Goal: Transaction & Acquisition: Purchase product/service

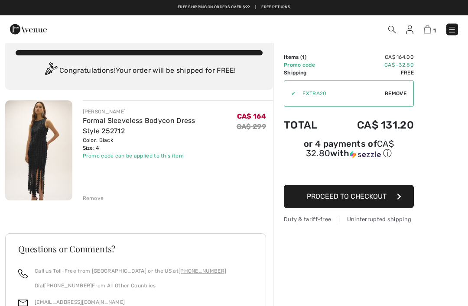
scroll to position [10, 0]
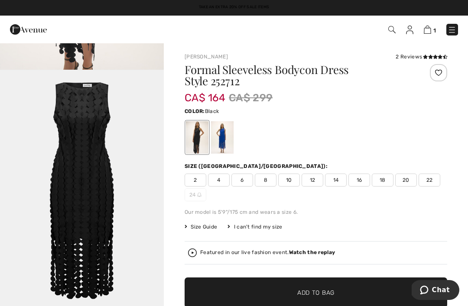
click at [201, 141] on div at bounding box center [197, 137] width 23 height 32
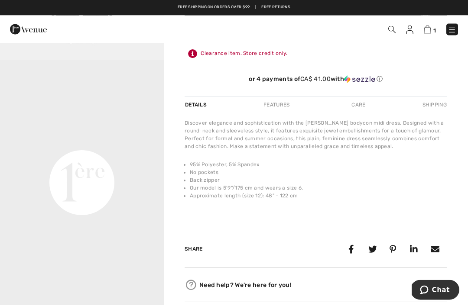
scroll to position [274, 0]
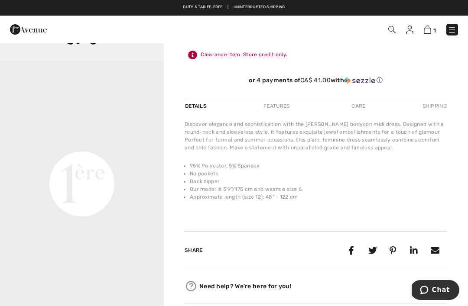
click at [358, 110] on div "Care" at bounding box center [358, 106] width 29 height 16
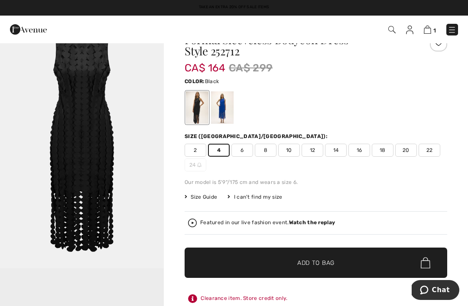
scroll to position [0, 0]
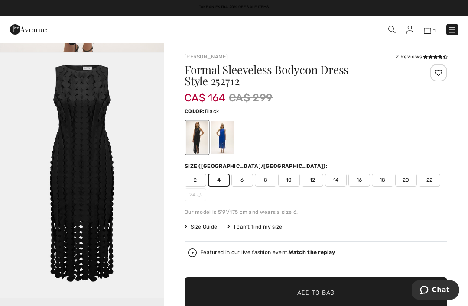
click at [435, 26] on link "1" at bounding box center [429, 29] width 12 height 10
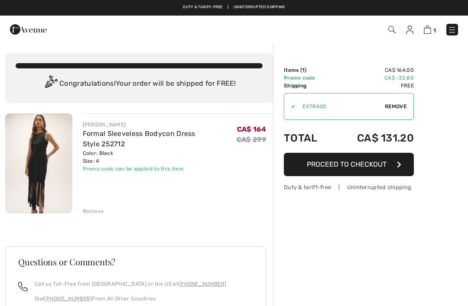
checkbox input "true"
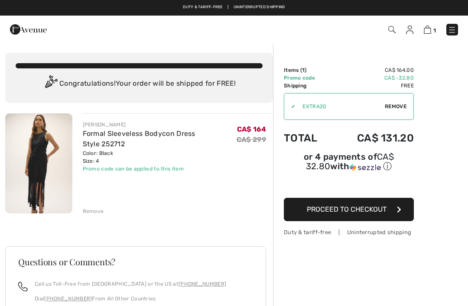
click at [101, 213] on div "Remove" at bounding box center [93, 211] width 21 height 8
